Goal: Information Seeking & Learning: Learn about a topic

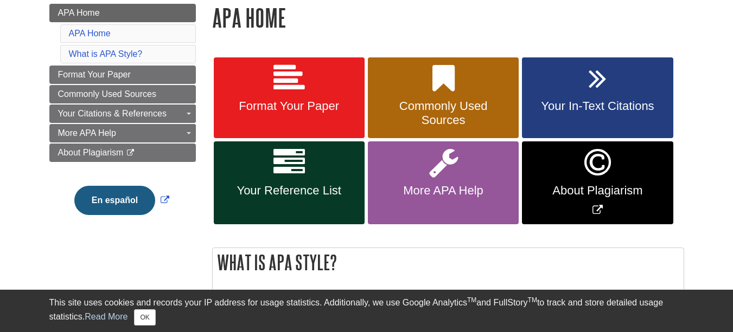
scroll to position [163, 0]
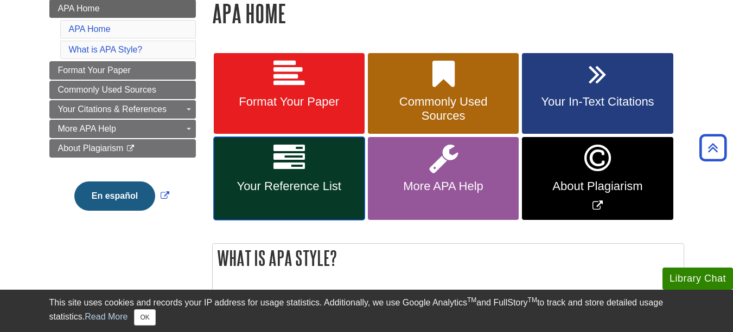
click at [287, 174] on link "Your Reference List" at bounding box center [289, 178] width 151 height 83
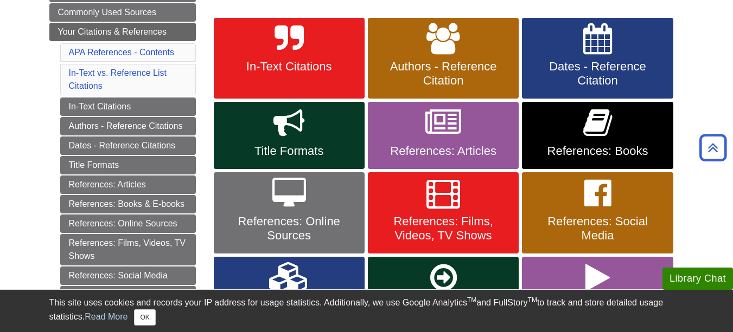
scroll to position [217, 0]
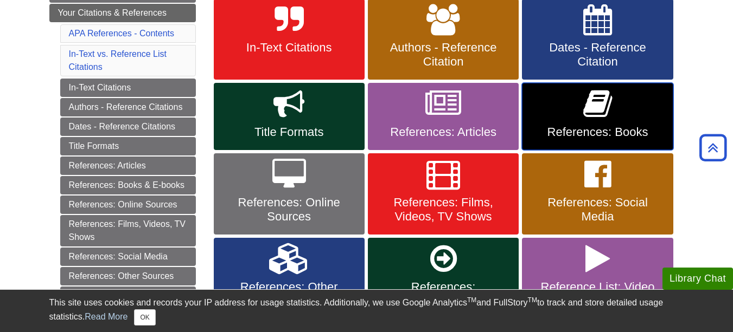
click at [594, 134] on span "References: Books" at bounding box center [597, 132] width 134 height 14
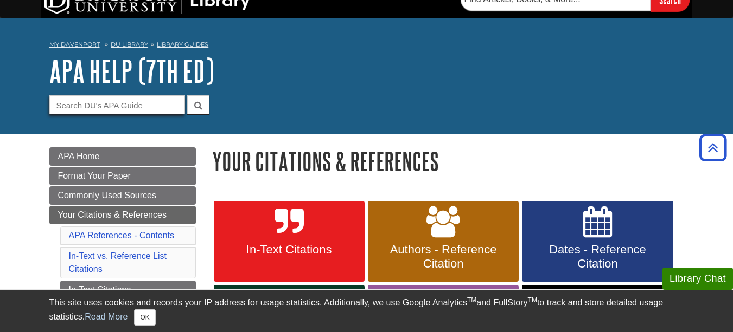
scroll to position [0, 0]
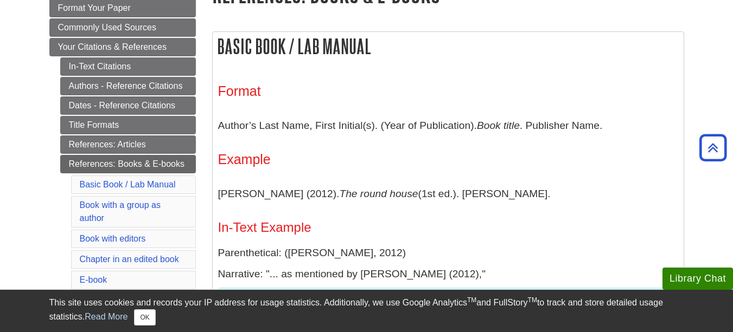
scroll to position [163, 0]
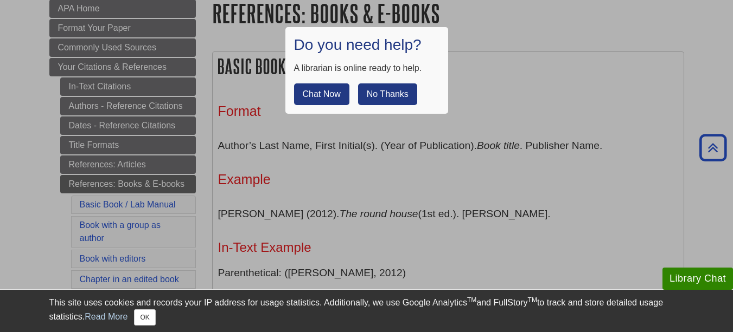
click at [369, 91] on button "No Thanks" at bounding box center [387, 95] width 59 height 22
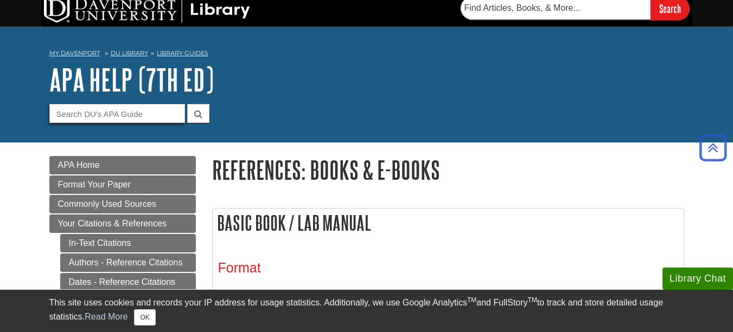
scroll to position [0, 0]
